Goal: Task Accomplishment & Management: Use online tool/utility

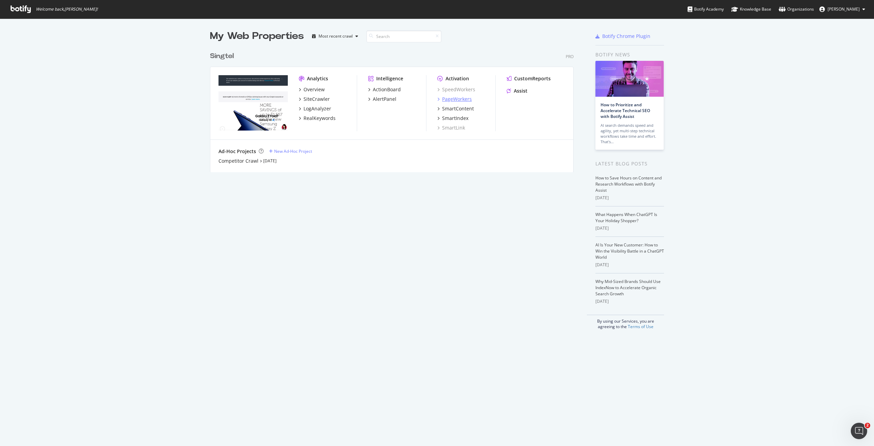
click at [459, 100] on div "PageWorkers" at bounding box center [457, 99] width 30 height 7
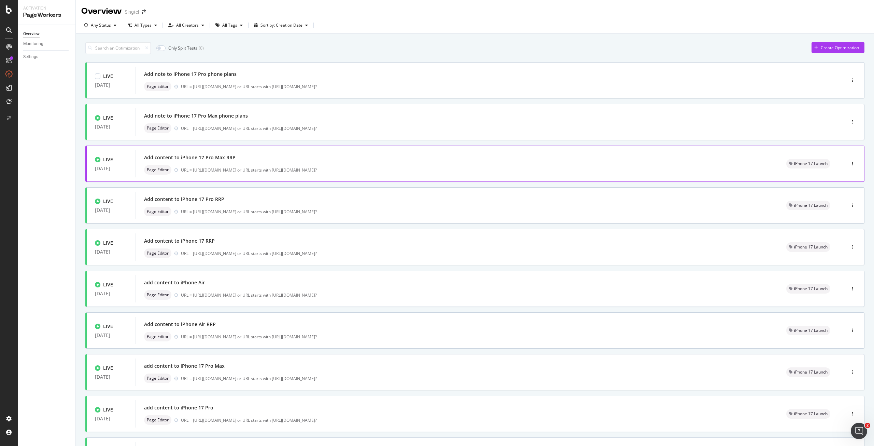
scroll to position [72, 0]
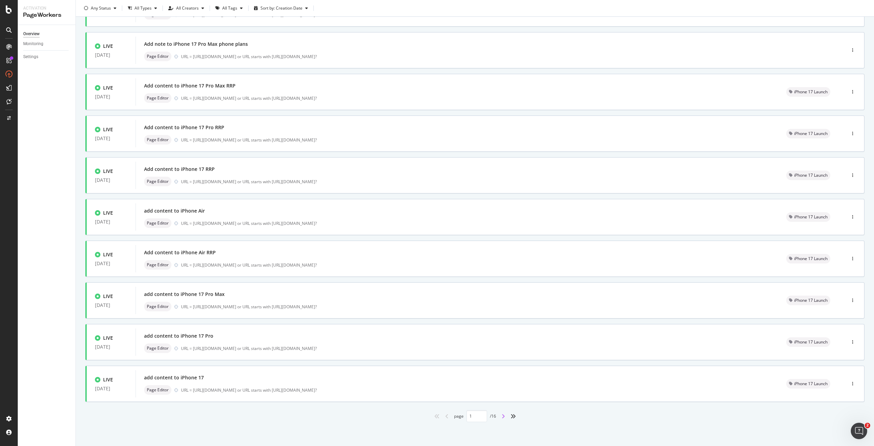
click at [502, 417] on icon "angle-right" at bounding box center [503, 415] width 3 height 5
type input "2"
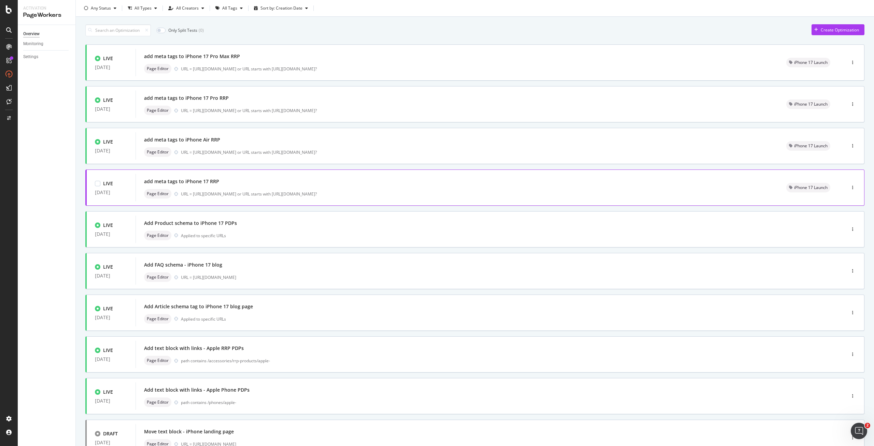
scroll to position [34, 0]
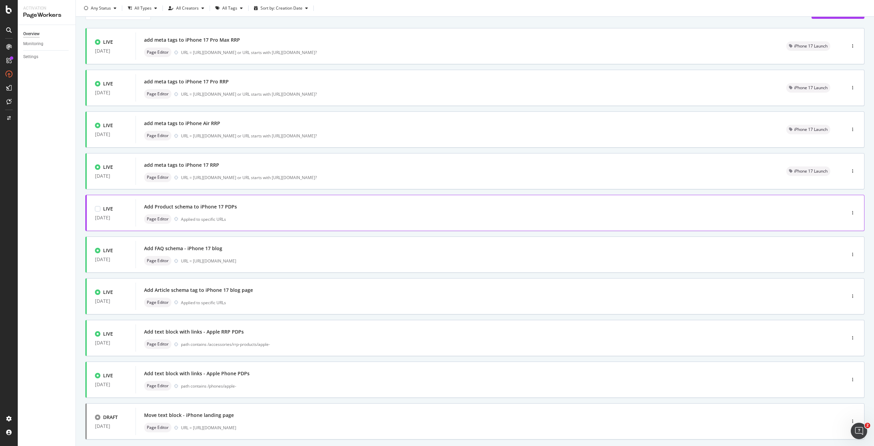
click at [233, 209] on div "Add Product schema to iPhone 17 PDPs" at bounding box center [190, 206] width 93 height 7
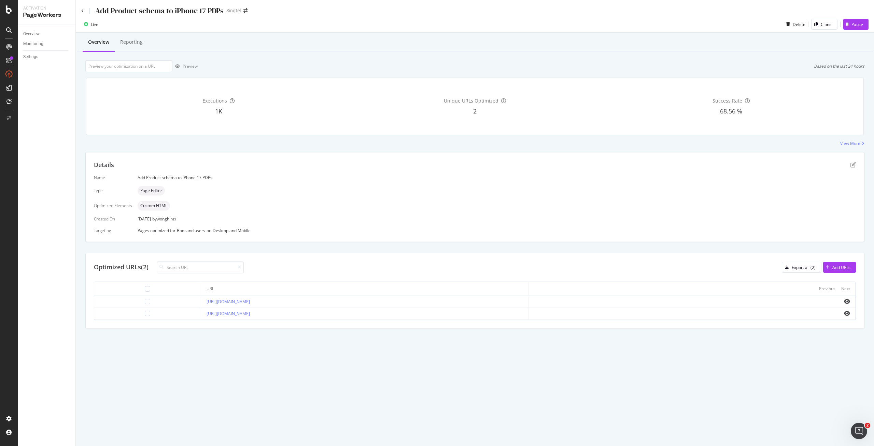
click at [265, 61] on div "Preview Based on the last 24 hours" at bounding box center [474, 66] width 779 height 12
